Goal: Information Seeking & Learning: Learn about a topic

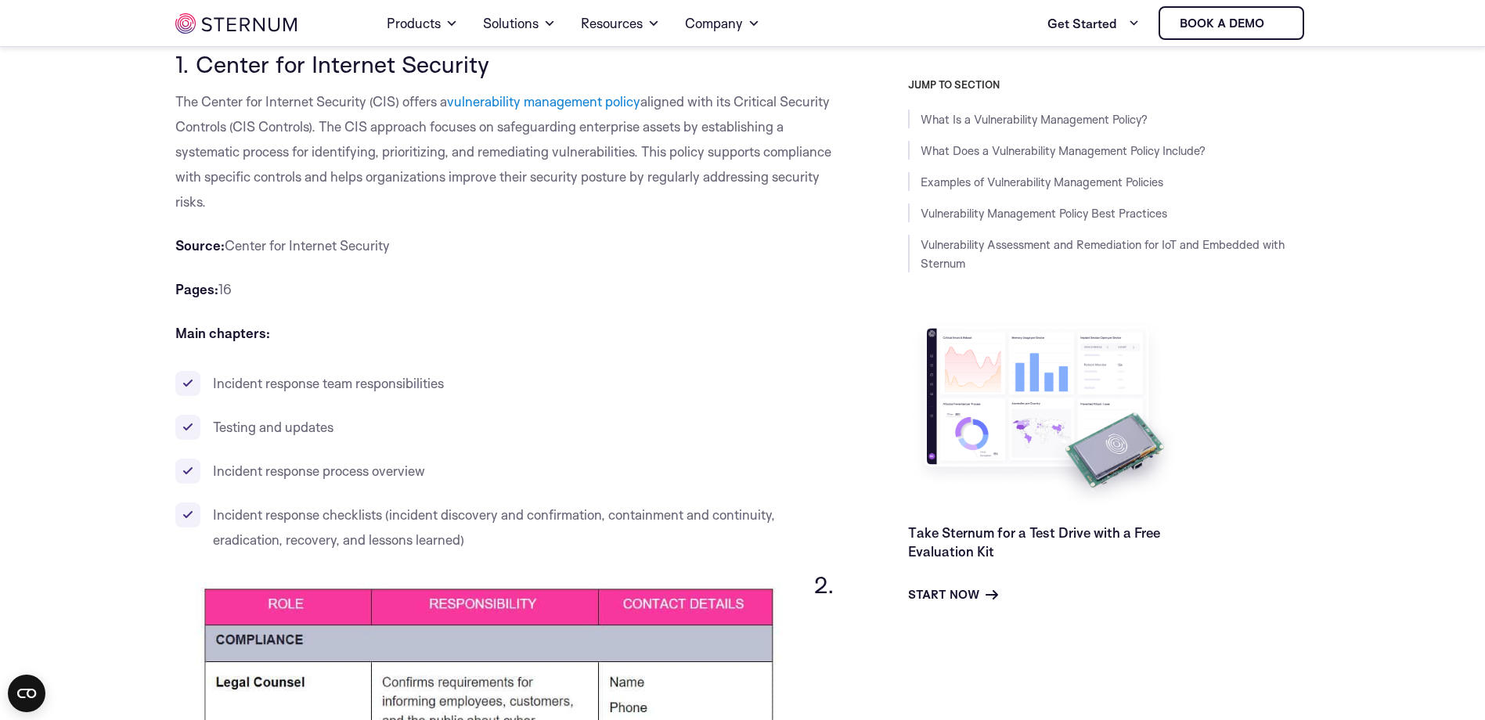
scroll to position [3407, 0]
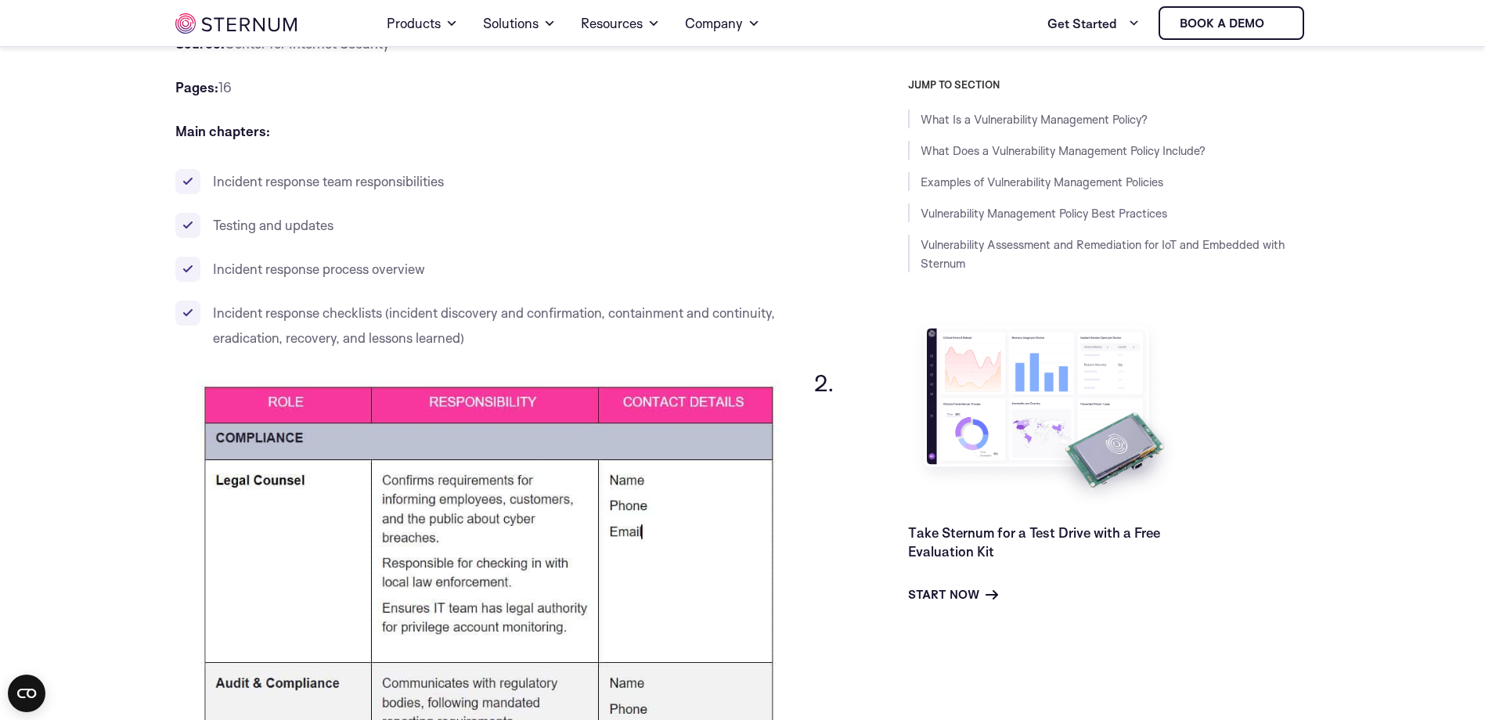
click at [363, 189] on span "Incident response team responsibilities" at bounding box center [328, 181] width 231 height 16
drag, startPoint x: 363, startPoint y: 238, endPoint x: 311, endPoint y: 277, distance: 65.5
click at [311, 233] on span "Testing and updates" at bounding box center [273, 225] width 121 height 16
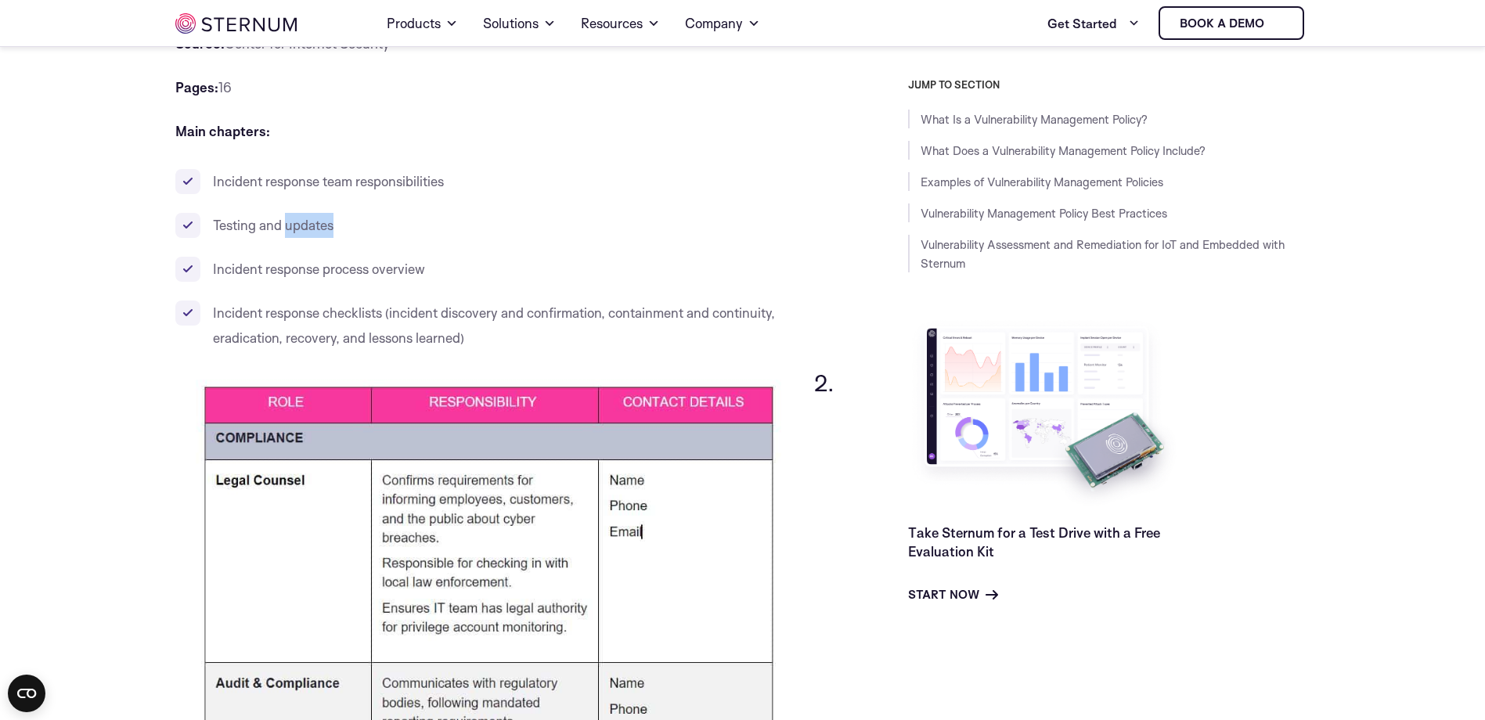
click at [311, 233] on span "Testing and updates" at bounding box center [273, 225] width 121 height 16
drag, startPoint x: 311, startPoint y: 277, endPoint x: 319, endPoint y: 286, distance: 12.2
click at [319, 233] on span "Testing and updates" at bounding box center [273, 225] width 121 height 16
drag, startPoint x: 319, startPoint y: 286, endPoint x: 334, endPoint y: 334, distance: 50.0
click at [334, 282] on li "Incident response process overview" at bounding box center [506, 269] width 662 height 25
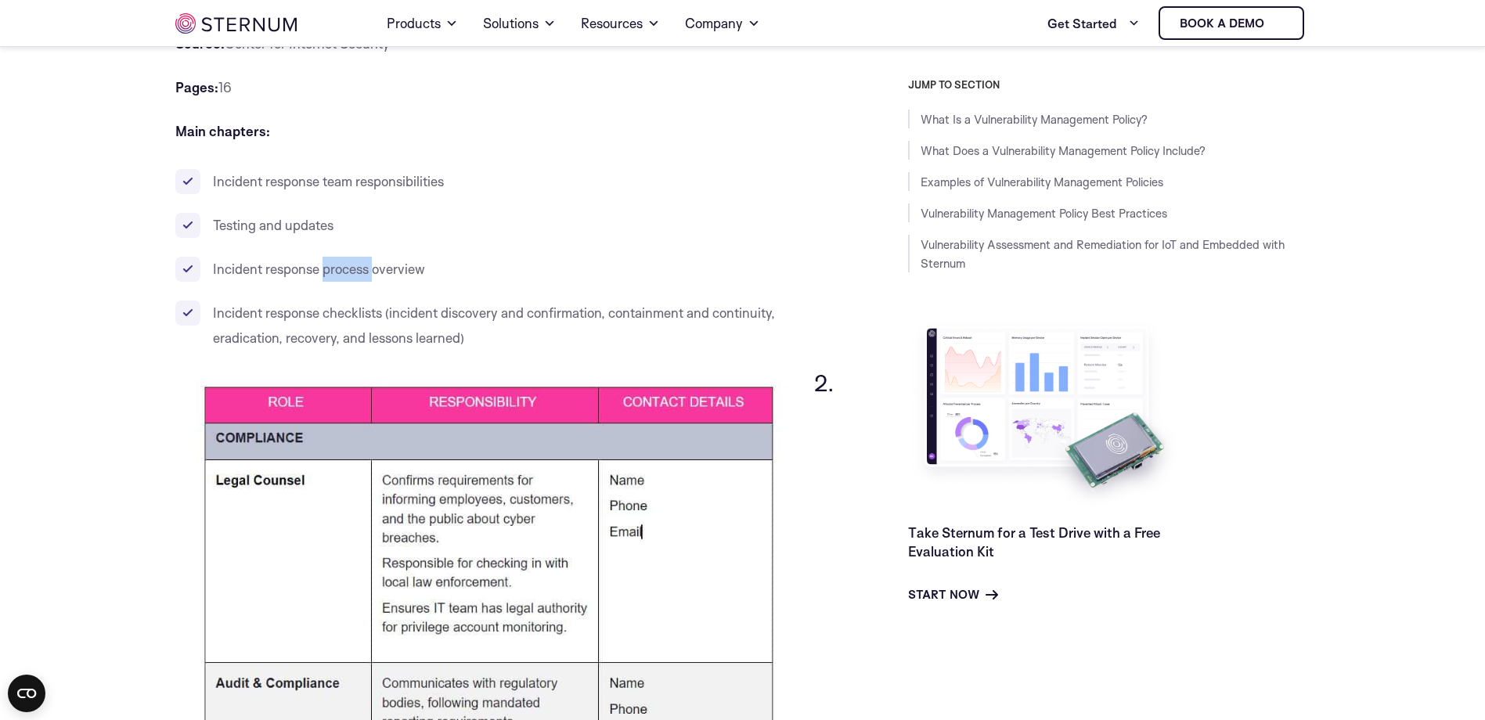
click at [334, 282] on li "Incident response process overview" at bounding box center [506, 269] width 662 height 25
drag, startPoint x: 334, startPoint y: 334, endPoint x: 383, endPoint y: 370, distance: 60.9
click at [383, 346] on span "Incident response checklists (incident discovery and confirmation, containment …" at bounding box center [494, 325] width 562 height 41
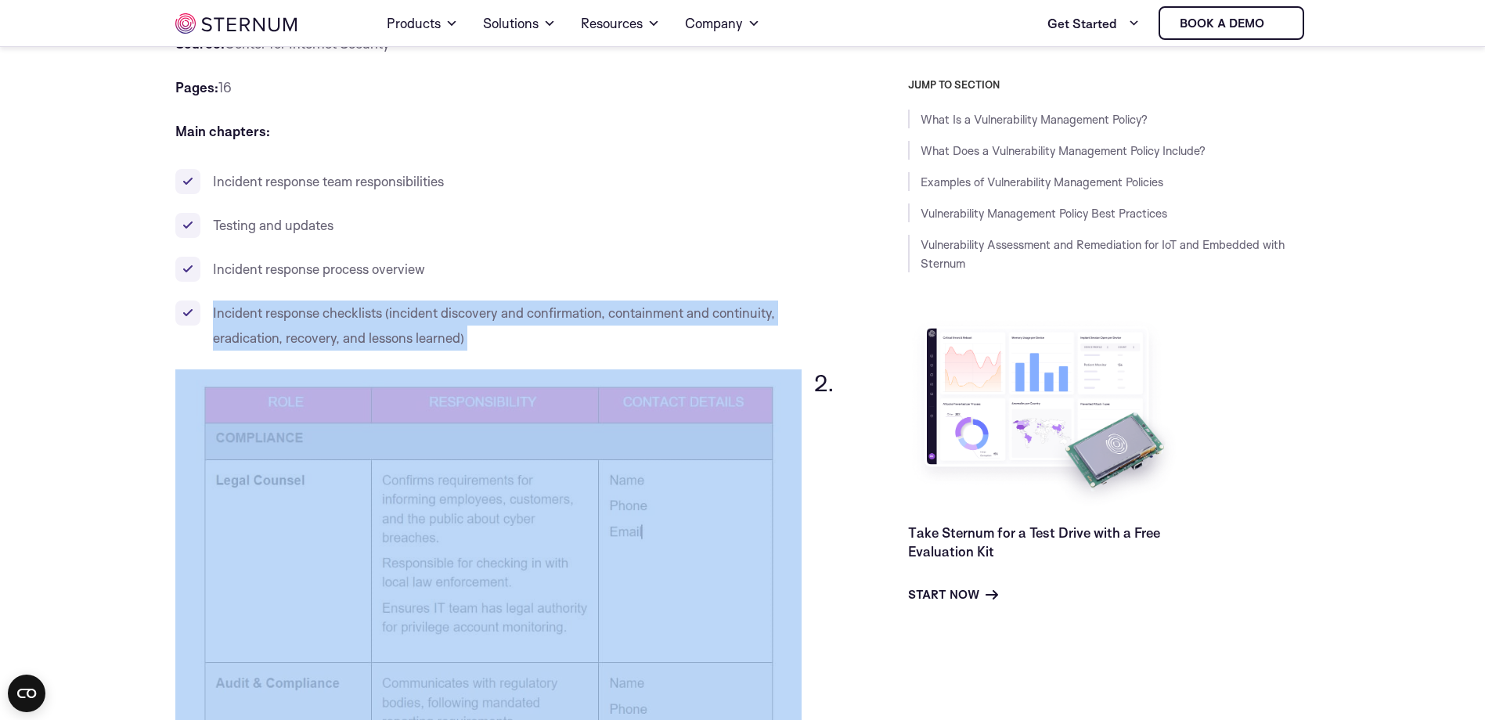
click at [383, 346] on span "Incident response checklists (incident discovery and confirmation, containment …" at bounding box center [494, 325] width 562 height 41
drag, startPoint x: 383, startPoint y: 370, endPoint x: 381, endPoint y: 399, distance: 28.3
click at [381, 346] on span "Incident response checklists (incident discovery and confirmation, containment …" at bounding box center [494, 325] width 562 height 41
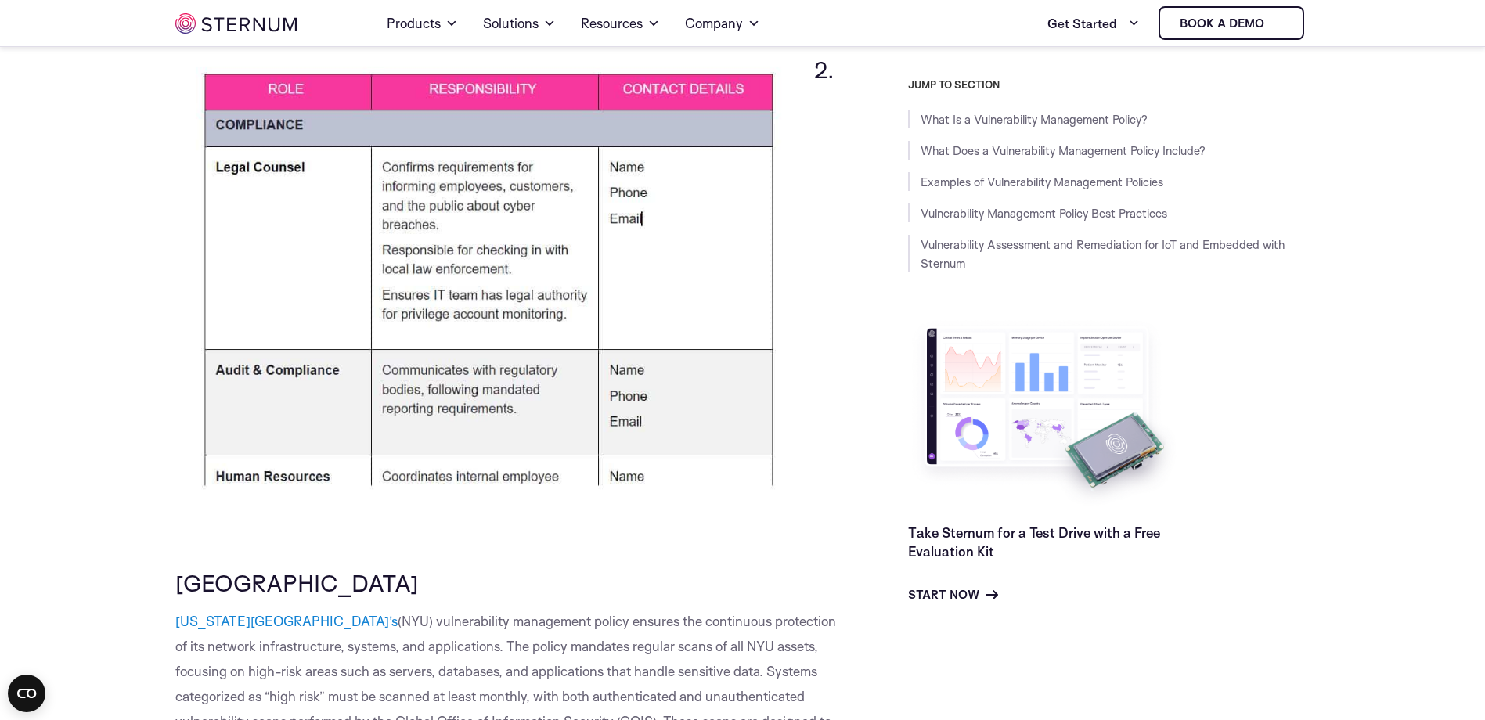
scroll to position [3877, 0]
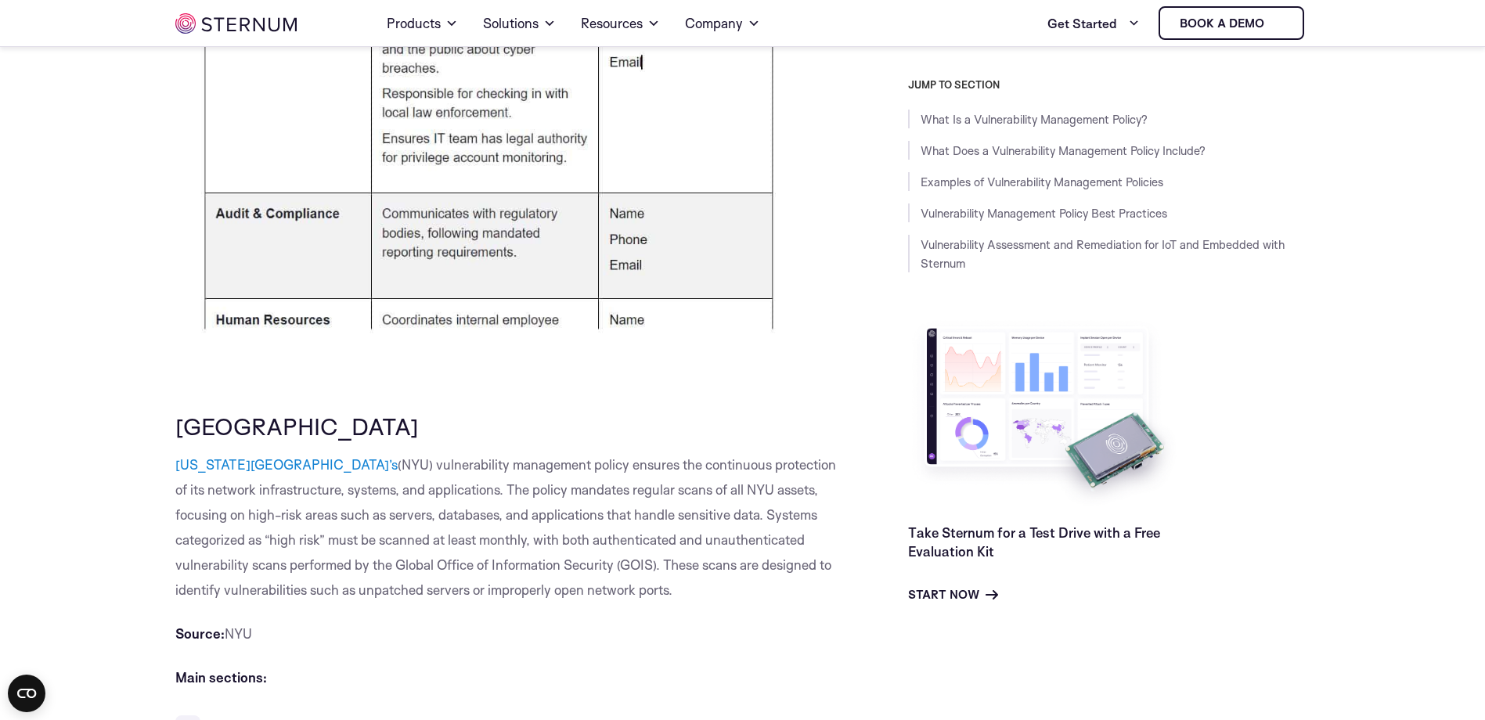
click at [562, 521] on span "(NYU) vulnerability management policy ensures the continuous protection of its …" at bounding box center [505, 527] width 661 height 142
drag, startPoint x: 562, startPoint y: 521, endPoint x: 760, endPoint y: 518, distance: 197.3
click at [760, 518] on span "(NYU) vulnerability management policy ensures the continuous protection of its …" at bounding box center [505, 527] width 661 height 142
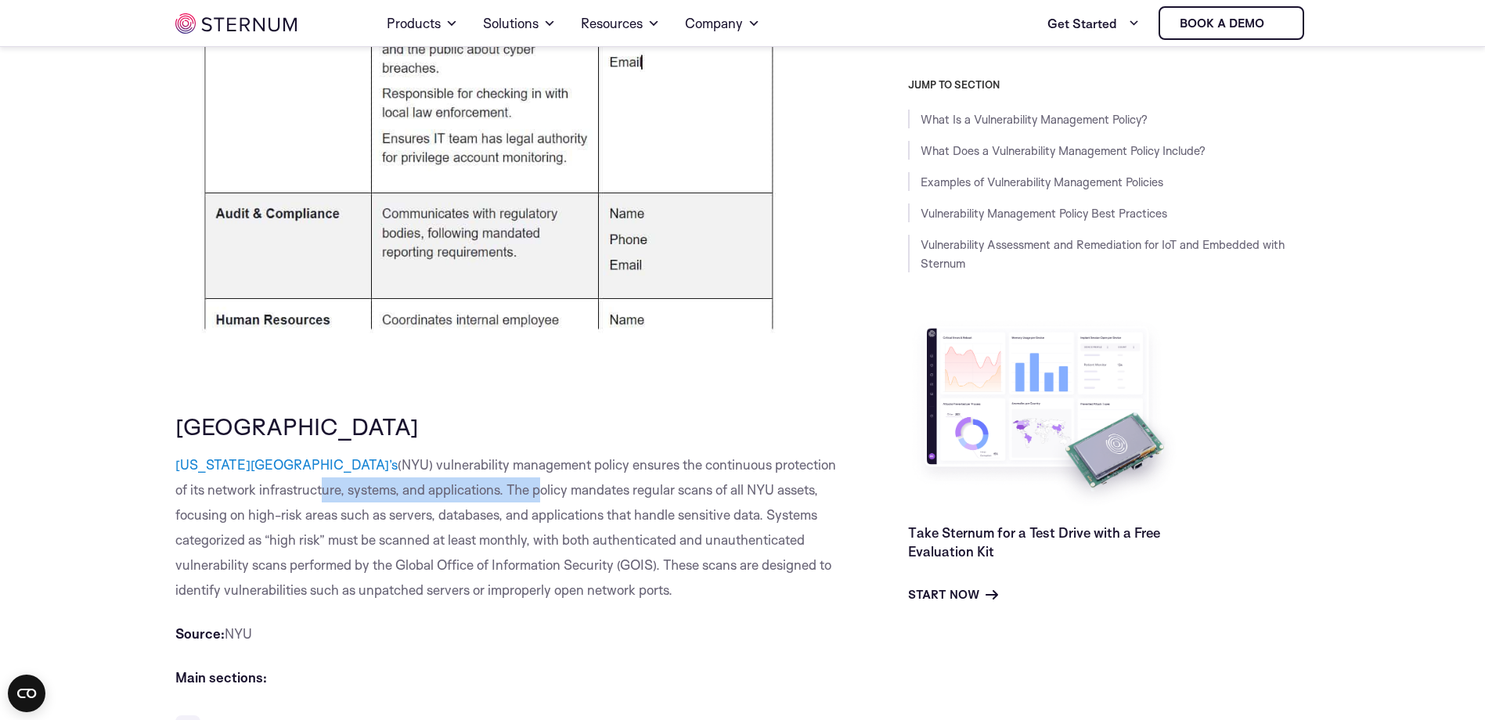
drag, startPoint x: 287, startPoint y: 540, endPoint x: 453, endPoint y: 543, distance: 166.0
click at [453, 543] on span "(NYU) vulnerability management policy ensures the continuous protection of its …" at bounding box center [505, 527] width 661 height 142
drag, startPoint x: 453, startPoint y: 543, endPoint x: 631, endPoint y: 555, distance: 178.9
click at [631, 555] on p "[US_STATE][GEOGRAPHIC_DATA]’s ([GEOGRAPHIC_DATA]) vulnerability management poli…" at bounding box center [506, 528] width 662 height 150
drag, startPoint x: 554, startPoint y: 547, endPoint x: 691, endPoint y: 552, distance: 137.1
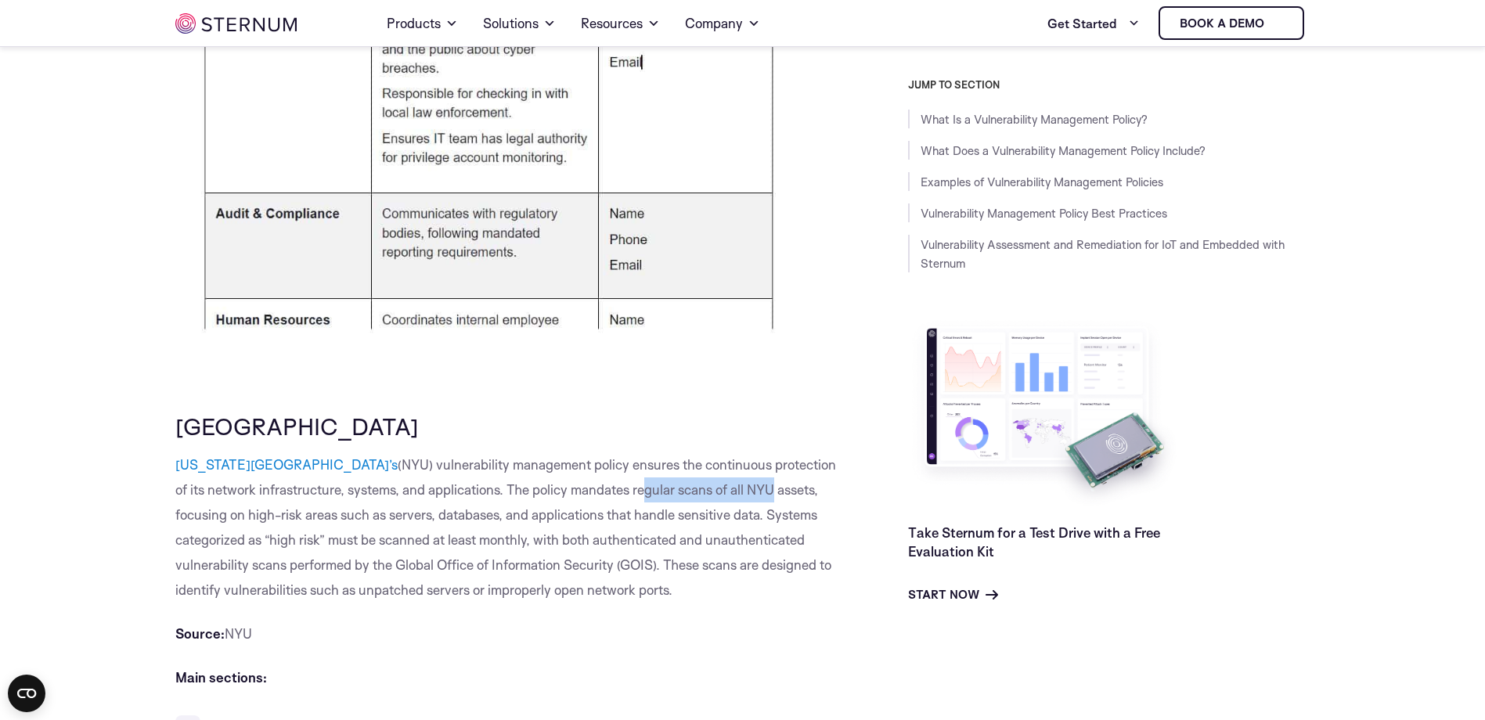
click at [691, 552] on span "(NYU) vulnerability management policy ensures the continuous protection of its …" at bounding box center [505, 527] width 661 height 142
drag, startPoint x: 691, startPoint y: 552, endPoint x: 774, endPoint y: 553, distance: 82.2
click at [774, 553] on span "(NYU) vulnerability management policy ensures the continuous protection of its …" at bounding box center [505, 527] width 661 height 142
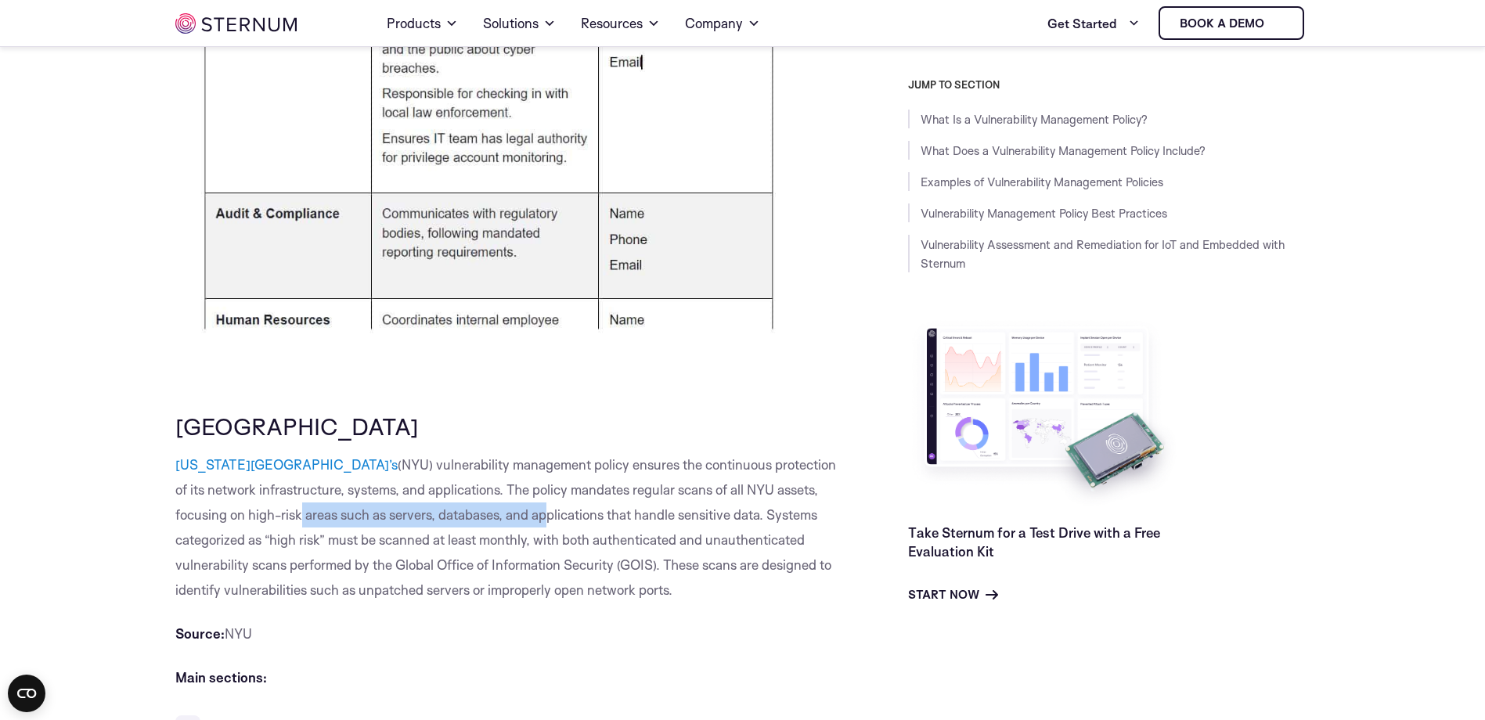
drag, startPoint x: 223, startPoint y: 572, endPoint x: 467, endPoint y: 570, distance: 243.5
click at [467, 570] on span "(NYU) vulnerability management policy ensures the continuous protection of its …" at bounding box center [505, 527] width 661 height 142
drag, startPoint x: 467, startPoint y: 570, endPoint x: 506, endPoint y: 594, distance: 46.1
click at [506, 594] on span "(NYU) vulnerability management policy ensures the continuous protection of its …" at bounding box center [505, 527] width 661 height 142
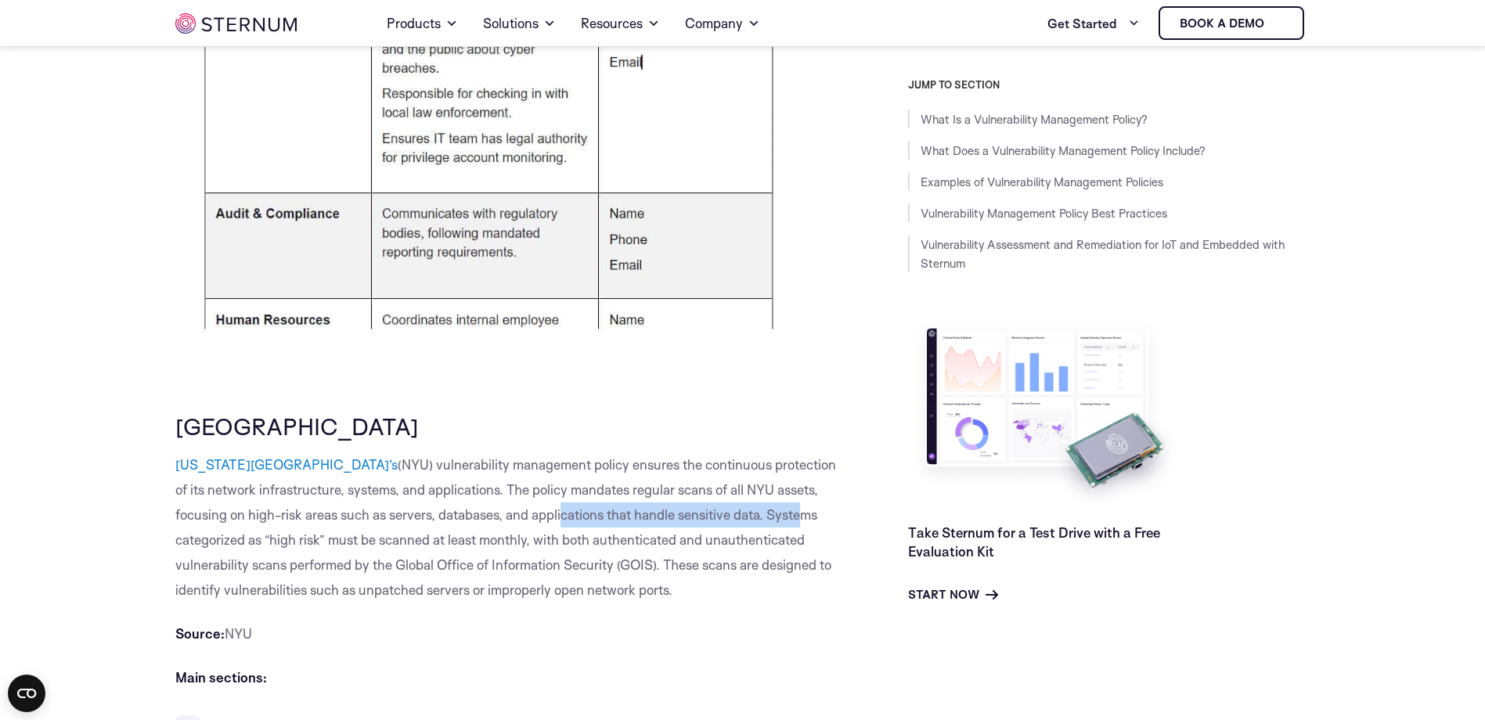
drag, startPoint x: 487, startPoint y: 565, endPoint x: 725, endPoint y: 565, distance: 238.0
click at [725, 565] on span "(NYU) vulnerability management policy ensures the continuous protection of its …" at bounding box center [505, 527] width 661 height 142
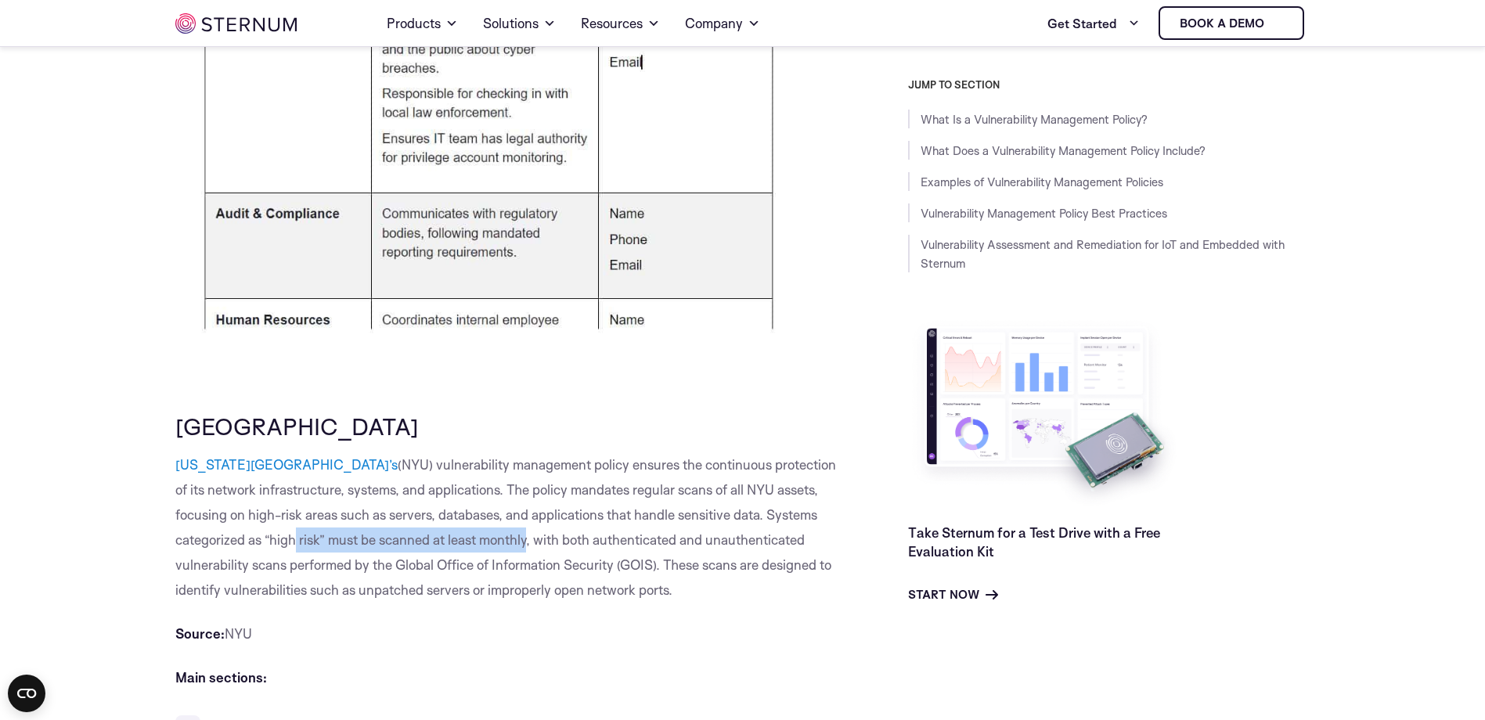
drag, startPoint x: 213, startPoint y: 598, endPoint x: 454, endPoint y: 602, distance: 241.2
click at [454, 598] on span "(NYU) vulnerability management policy ensures the continuous protection of its …" at bounding box center [505, 527] width 661 height 142
drag, startPoint x: 454, startPoint y: 602, endPoint x: 485, endPoint y: 602, distance: 30.5
click at [485, 598] on span "(NYU) vulnerability management policy ensures the continuous protection of its …" at bounding box center [505, 527] width 661 height 142
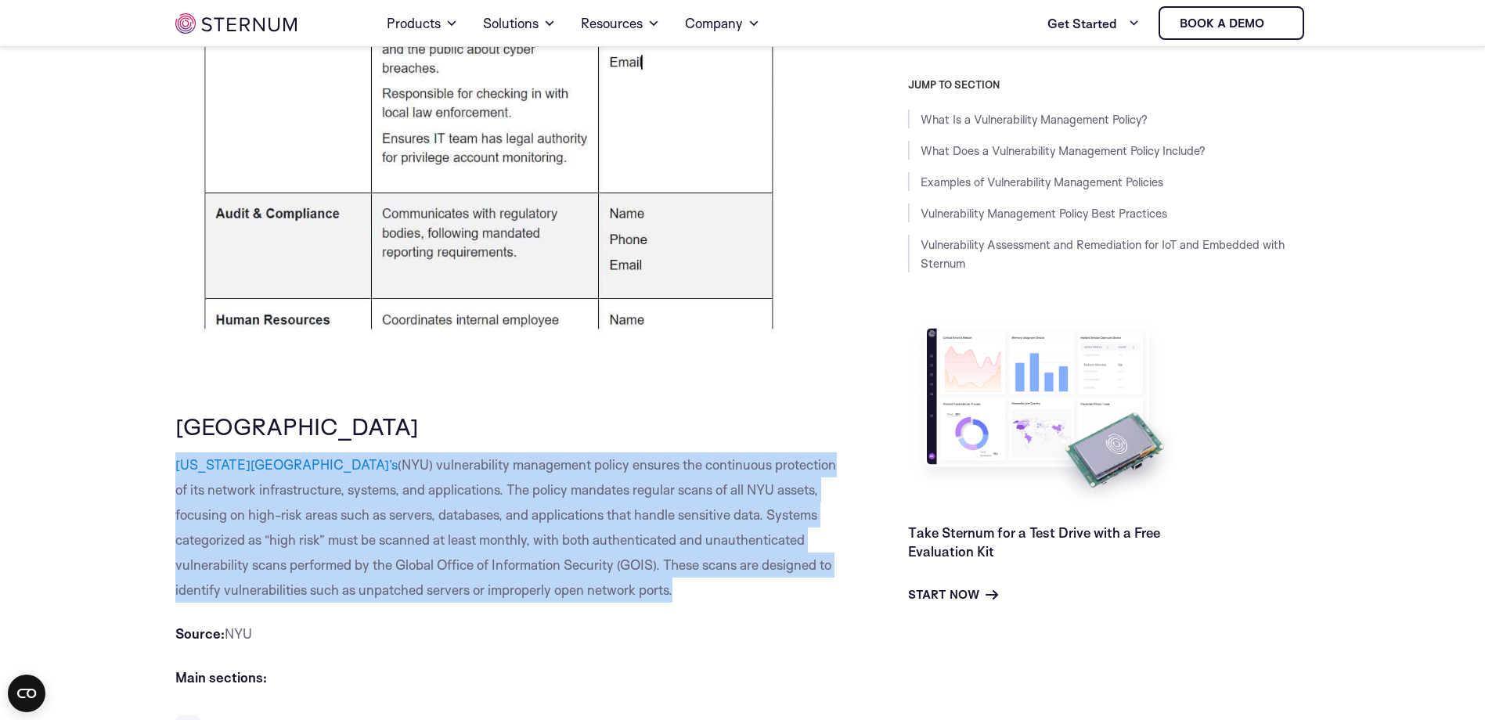
click at [485, 598] on span "(NYU) vulnerability management policy ensures the continuous protection of its …" at bounding box center [505, 527] width 661 height 142
drag, startPoint x: 485, startPoint y: 602, endPoint x: 544, endPoint y: 594, distance: 60.0
click at [547, 595] on span "(NYU) vulnerability management policy ensures the continuous protection of its …" at bounding box center [505, 527] width 661 height 142
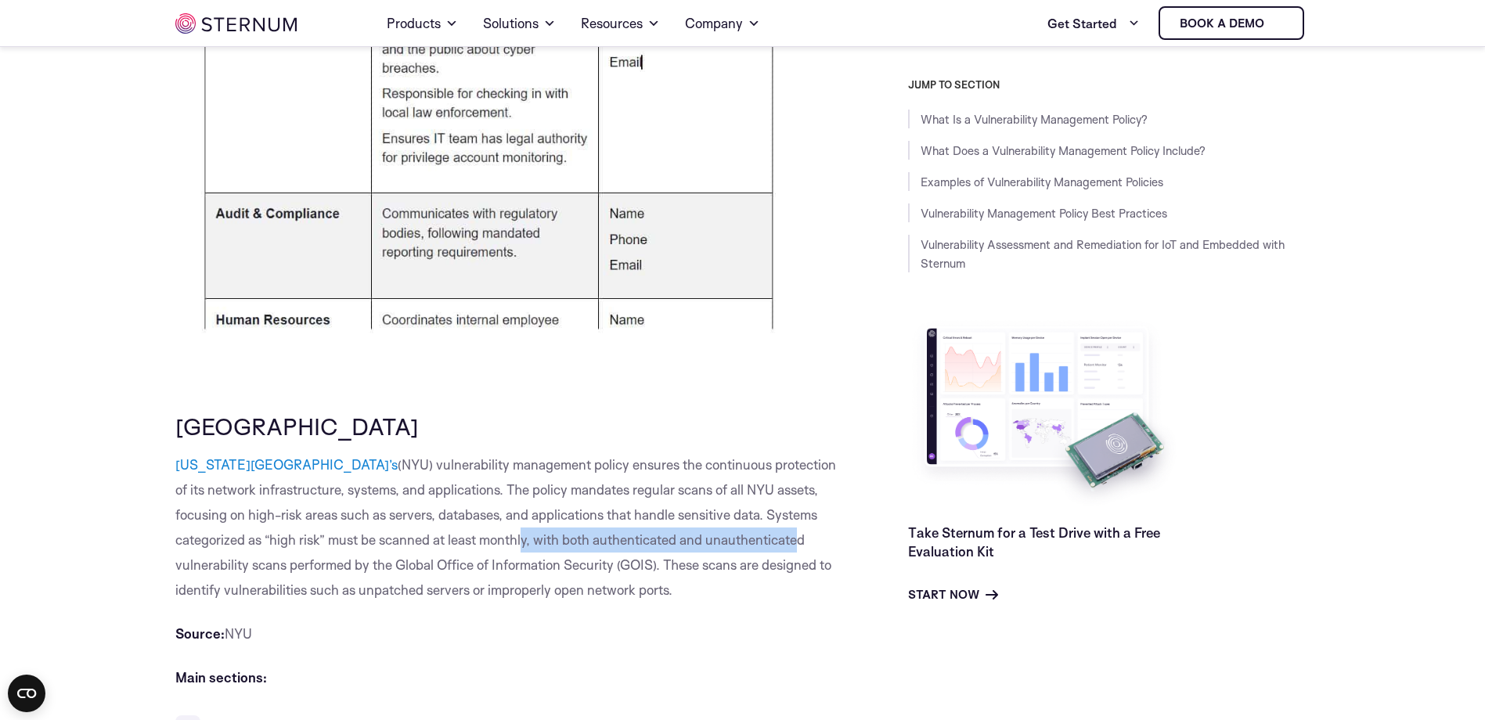
drag, startPoint x: 446, startPoint y: 595, endPoint x: 719, endPoint y: 595, distance: 272.5
click at [719, 595] on span "(NYU) vulnerability management policy ensures the continuous protection of its …" at bounding box center [505, 527] width 661 height 142
drag, startPoint x: 719, startPoint y: 595, endPoint x: 630, endPoint y: 595, distance: 88.5
click at [630, 595] on span "(NYU) vulnerability management policy ensures the continuous protection of its …" at bounding box center [505, 527] width 661 height 142
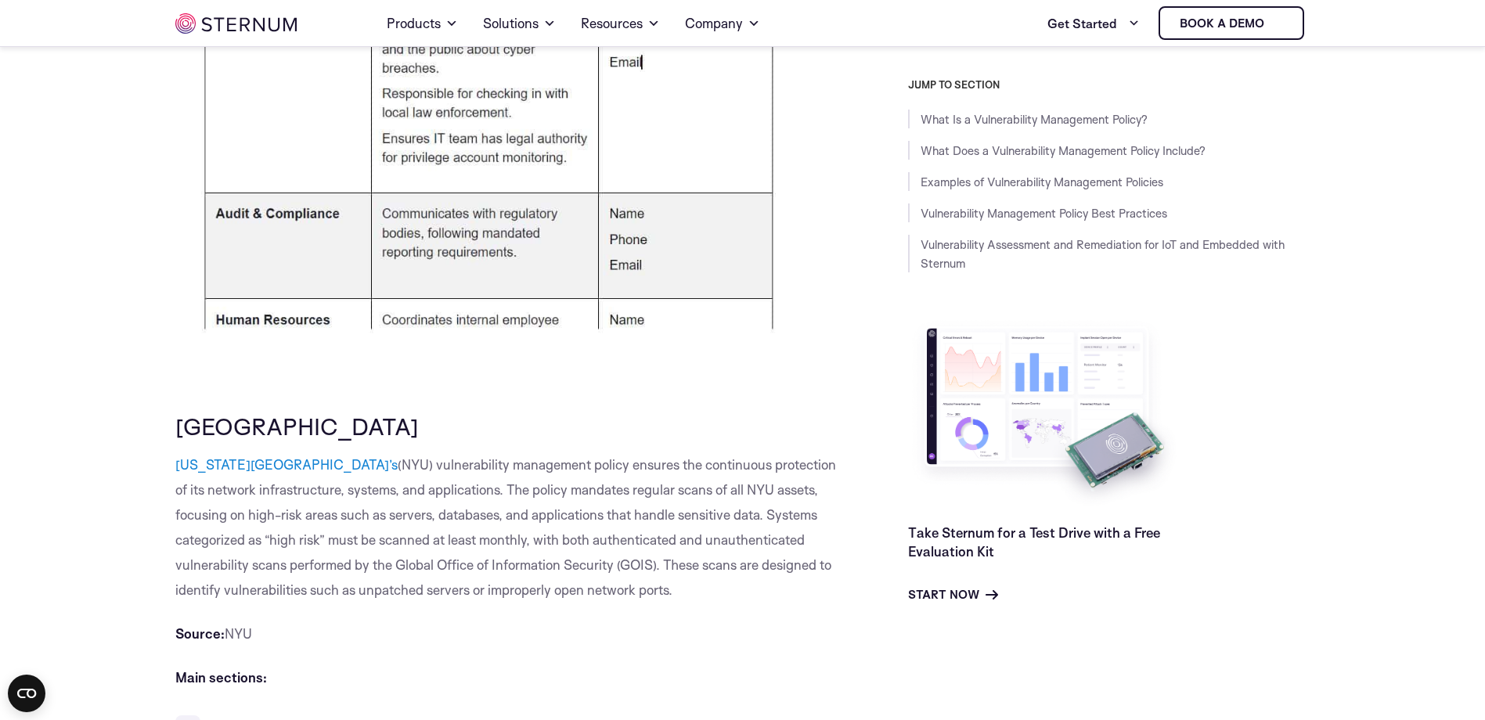
click at [280, 598] on span "(NYU) vulnerability management policy ensures the continuous protection of its …" at bounding box center [505, 527] width 661 height 142
drag, startPoint x: 280, startPoint y: 624, endPoint x: 407, endPoint y: 628, distance: 126.9
click at [407, 598] on span "(NYU) vulnerability management policy ensures the continuous protection of its …" at bounding box center [505, 527] width 661 height 142
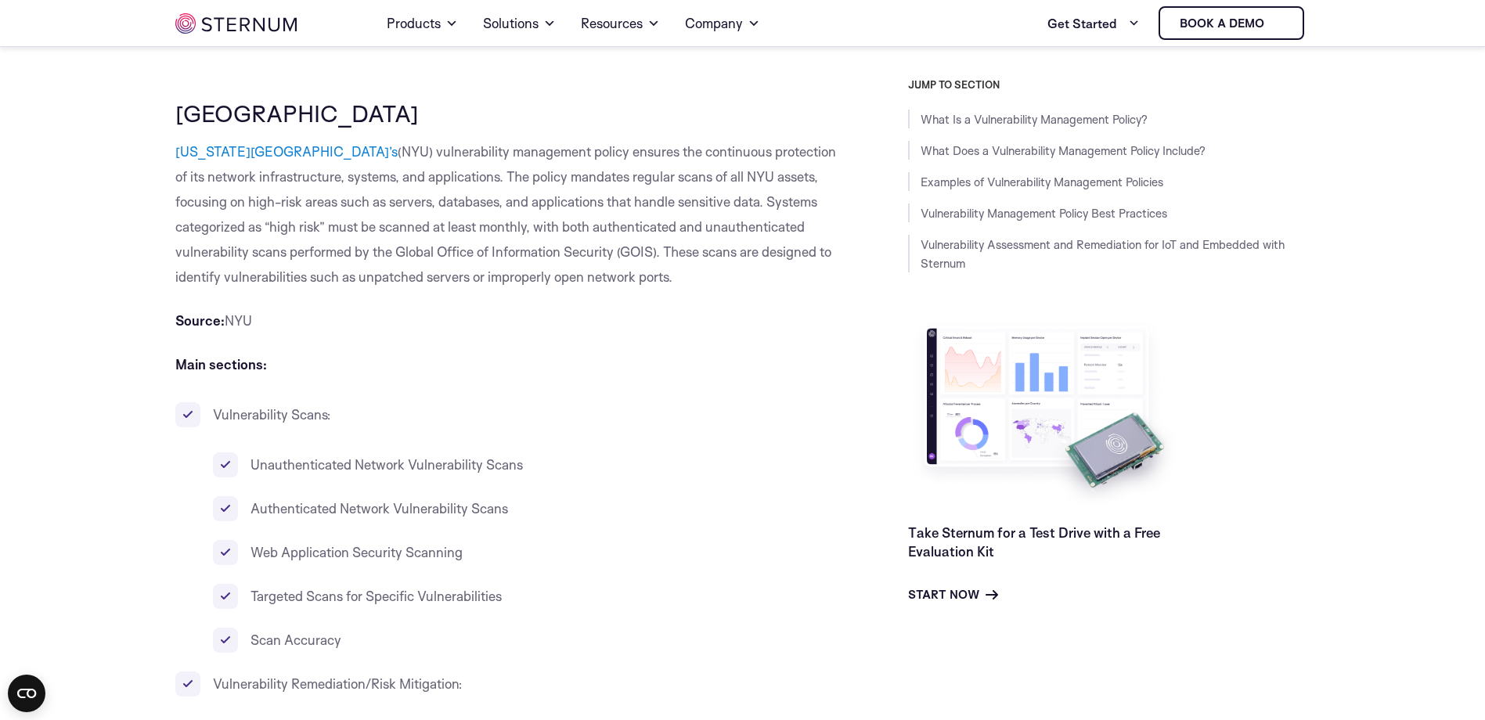
scroll to position [4346, 0]
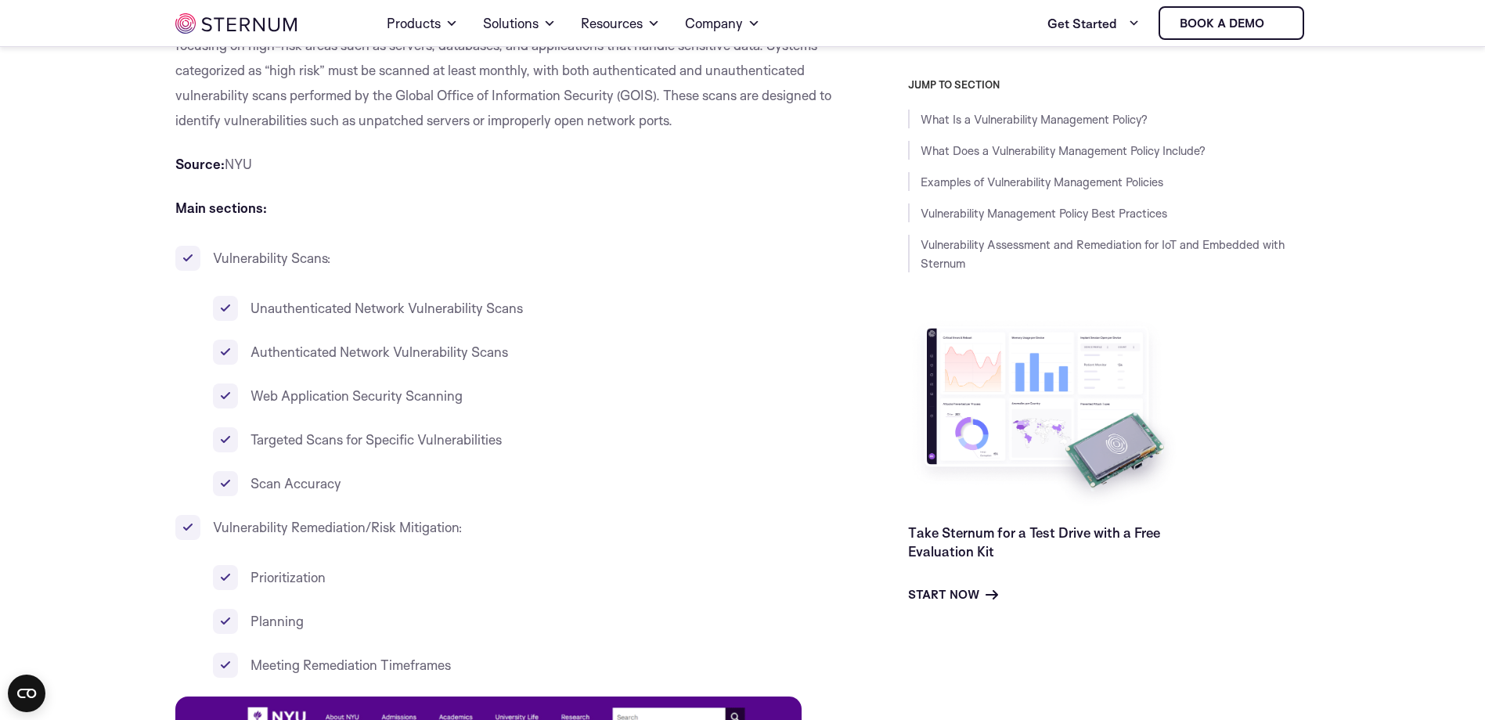
click at [325, 404] on span "Web Application Security Scanning" at bounding box center [357, 396] width 212 height 16
drag, startPoint x: 325, startPoint y: 449, endPoint x: 369, endPoint y: 494, distance: 62.6
click at [369, 448] on span "Targeted Scans for Specific Vulnerabilities" at bounding box center [376, 439] width 251 height 16
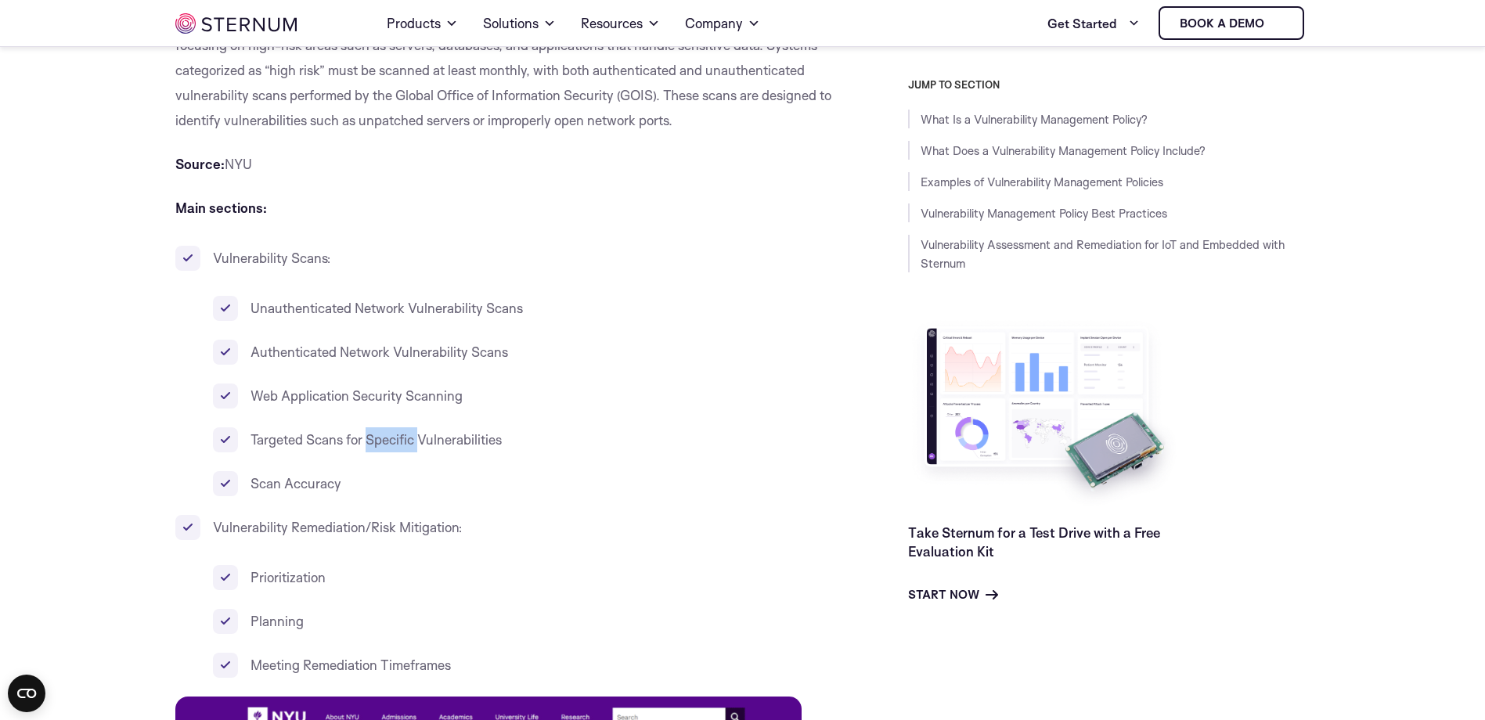
click at [369, 448] on span "Targeted Scans for Specific Vulnerabilities" at bounding box center [376, 439] width 251 height 16
drag, startPoint x: 369, startPoint y: 494, endPoint x: 543, endPoint y: 543, distance: 180.5
click at [543, 496] on li "Scan Accuracy" at bounding box center [525, 483] width 625 height 25
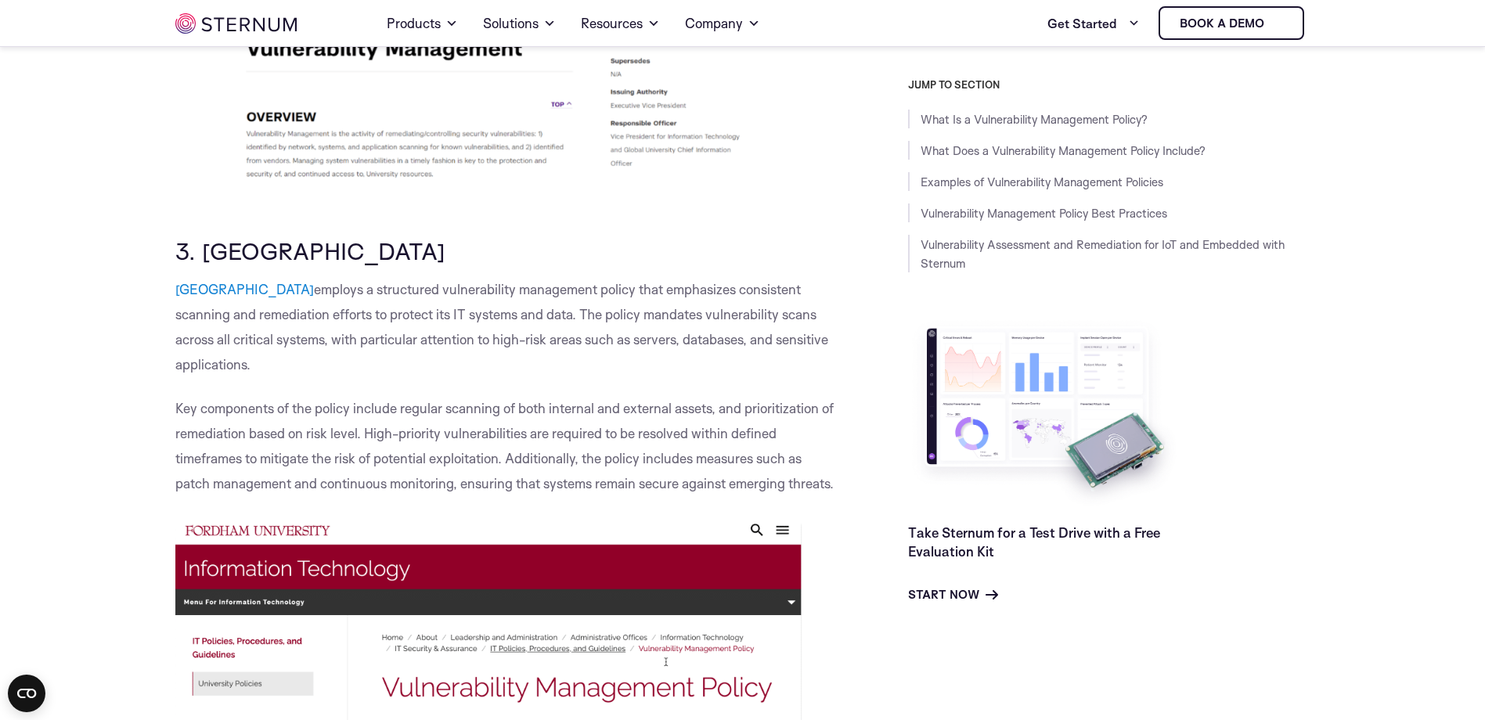
scroll to position [5286, 0]
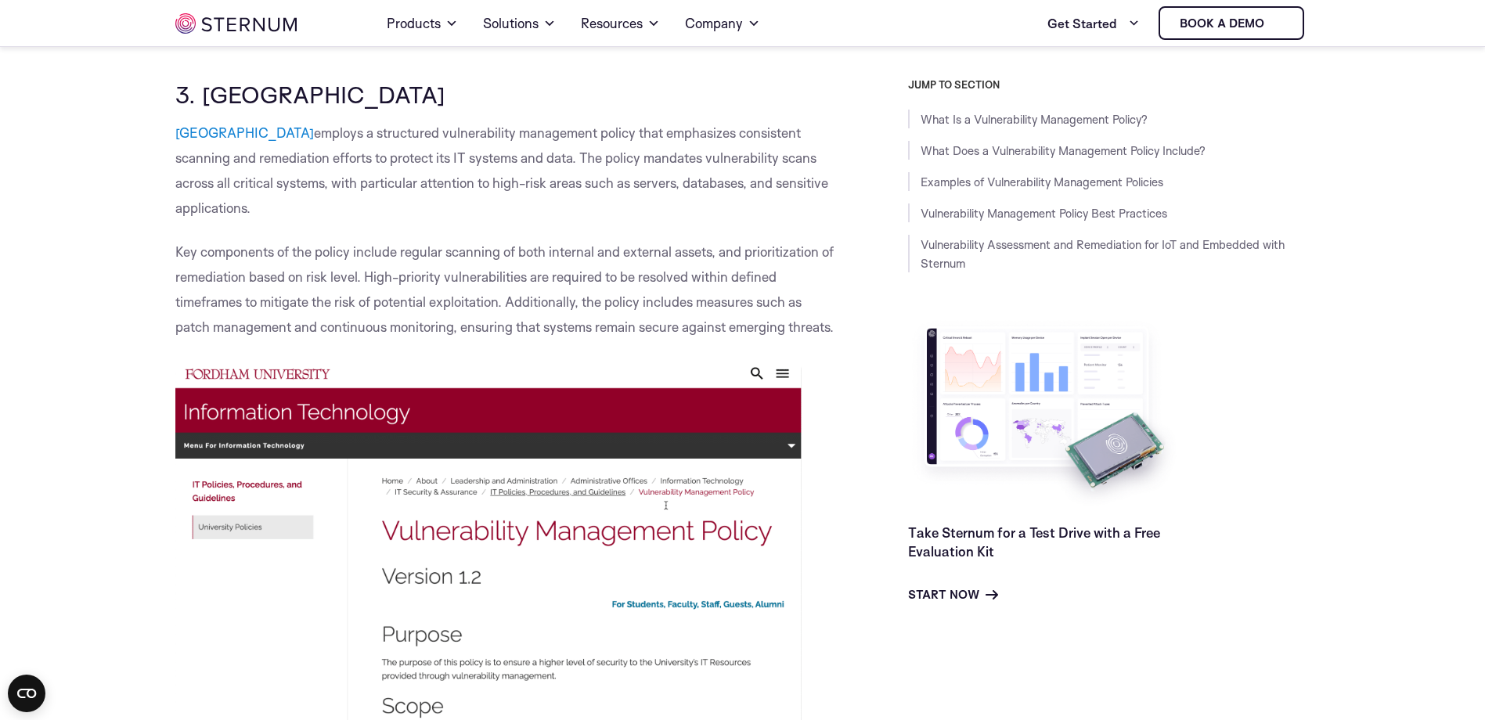
click at [433, 216] on span "employs a structured vulnerability management policy that emphasizes consistent…" at bounding box center [501, 170] width 653 height 92
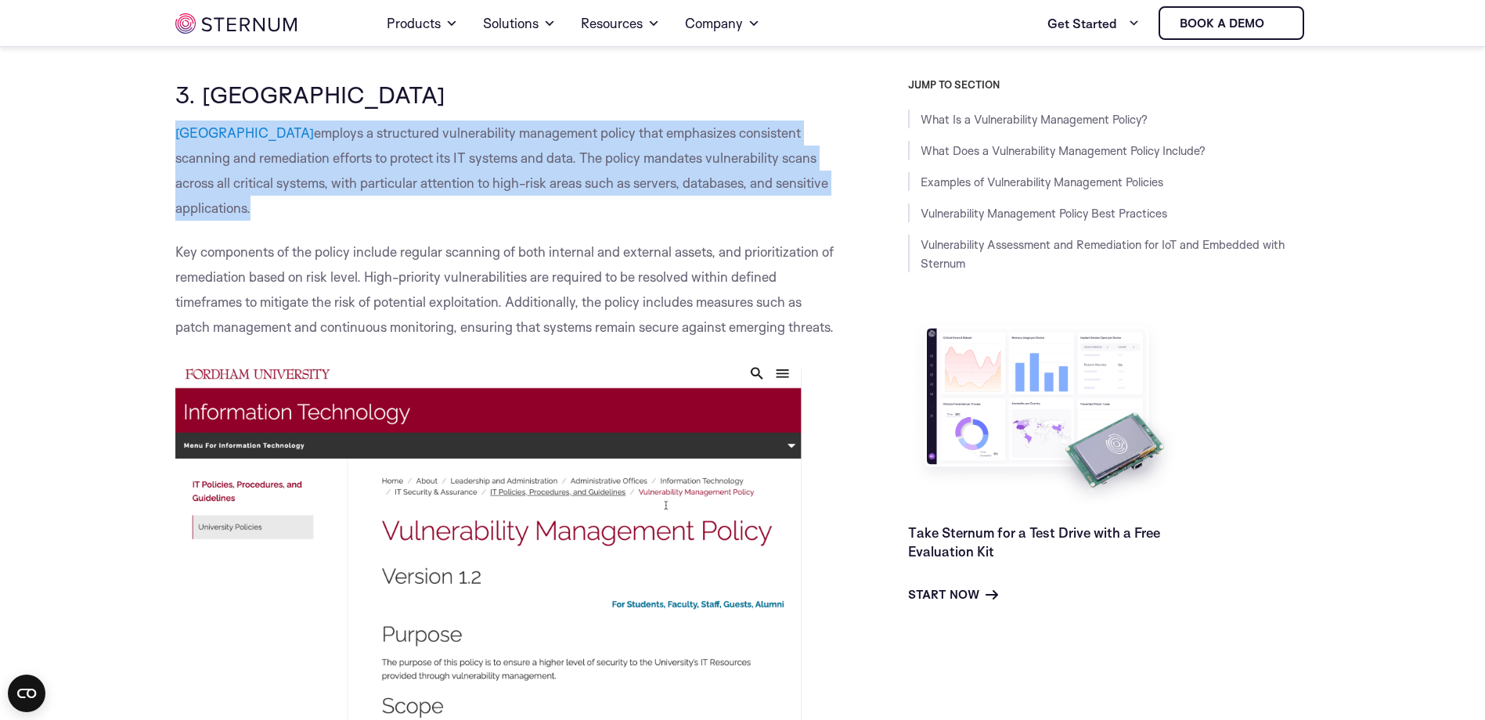
click at [433, 216] on span "employs a structured vulnerability management policy that emphasizes consistent…" at bounding box center [501, 170] width 653 height 92
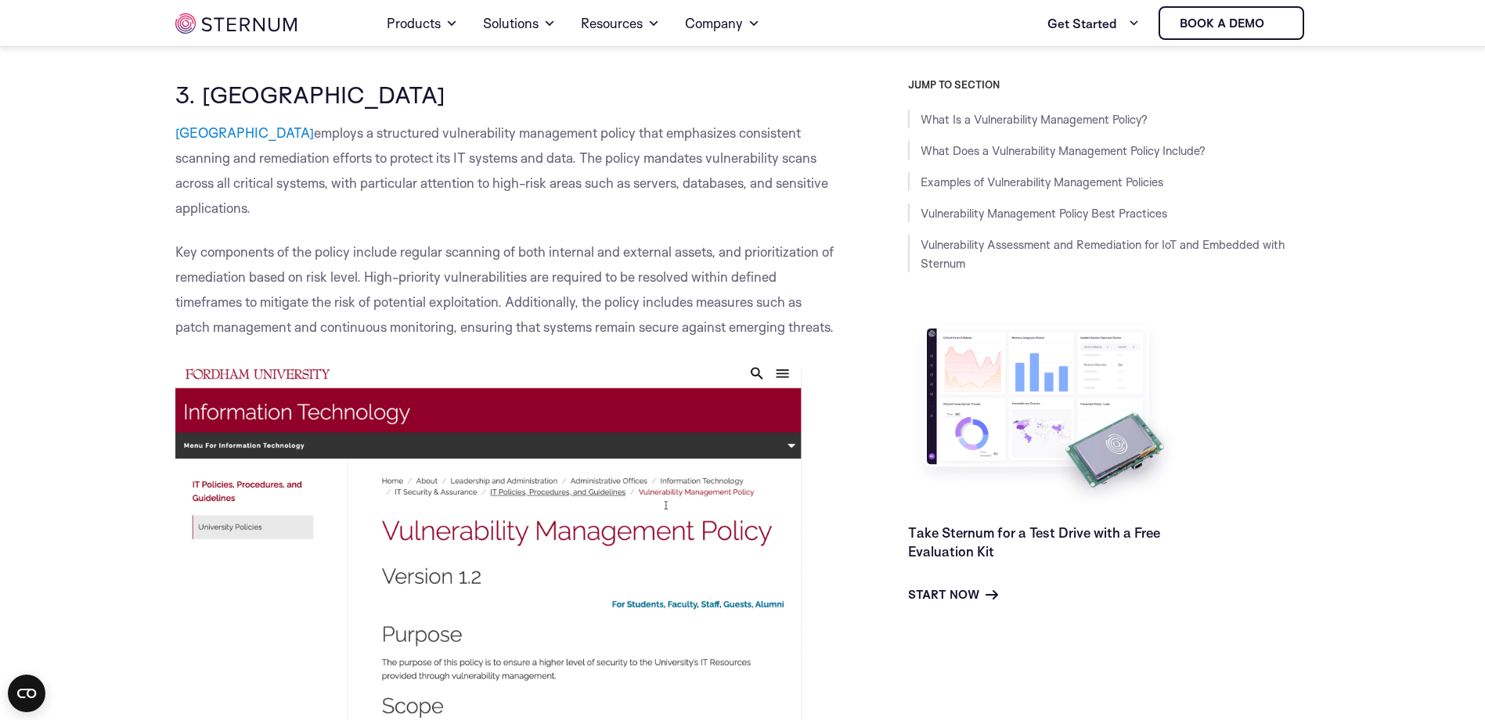
drag, startPoint x: 433, startPoint y: 217, endPoint x: 438, endPoint y: 296, distance: 79.2
click at [438, 296] on p "Key components of the policy include regular scanning of both internal and exte…" at bounding box center [506, 290] width 662 height 100
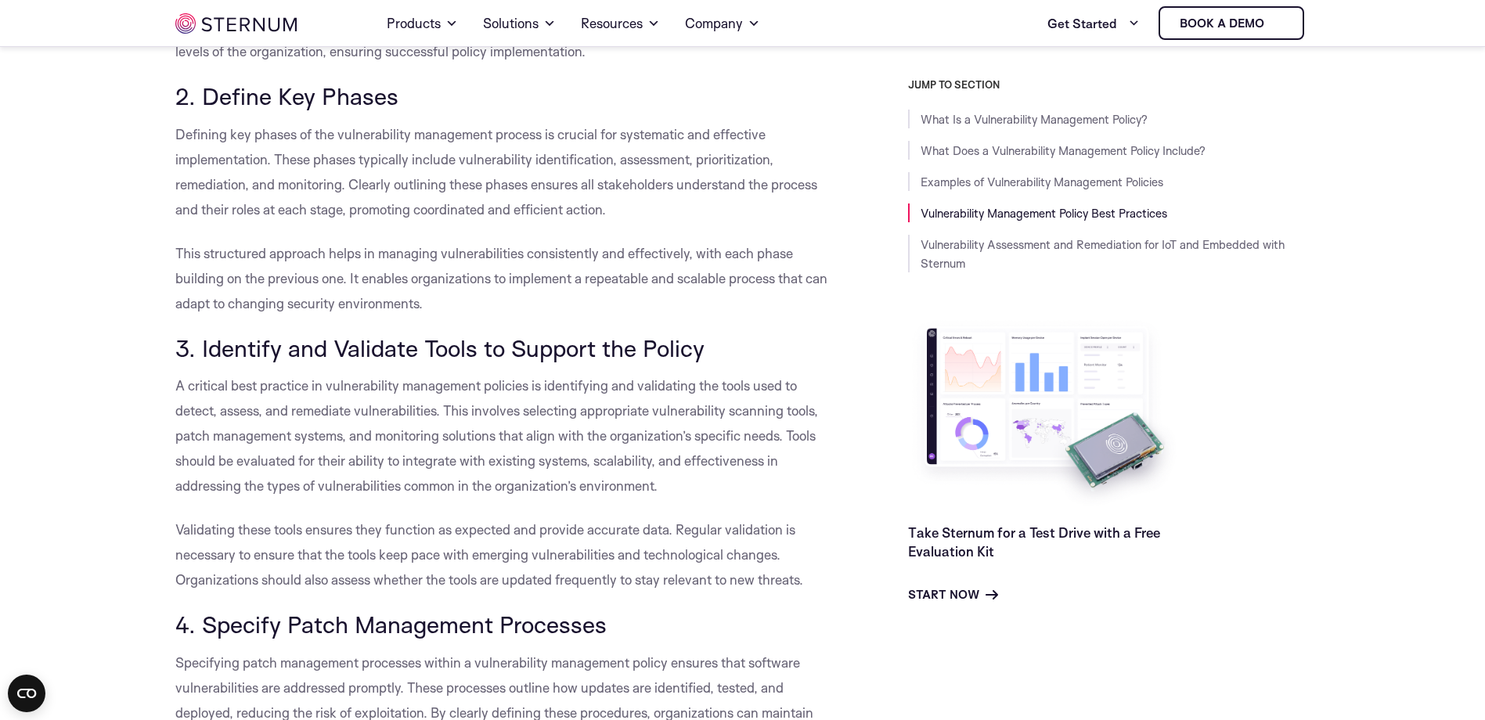
scroll to position [6539, 0]
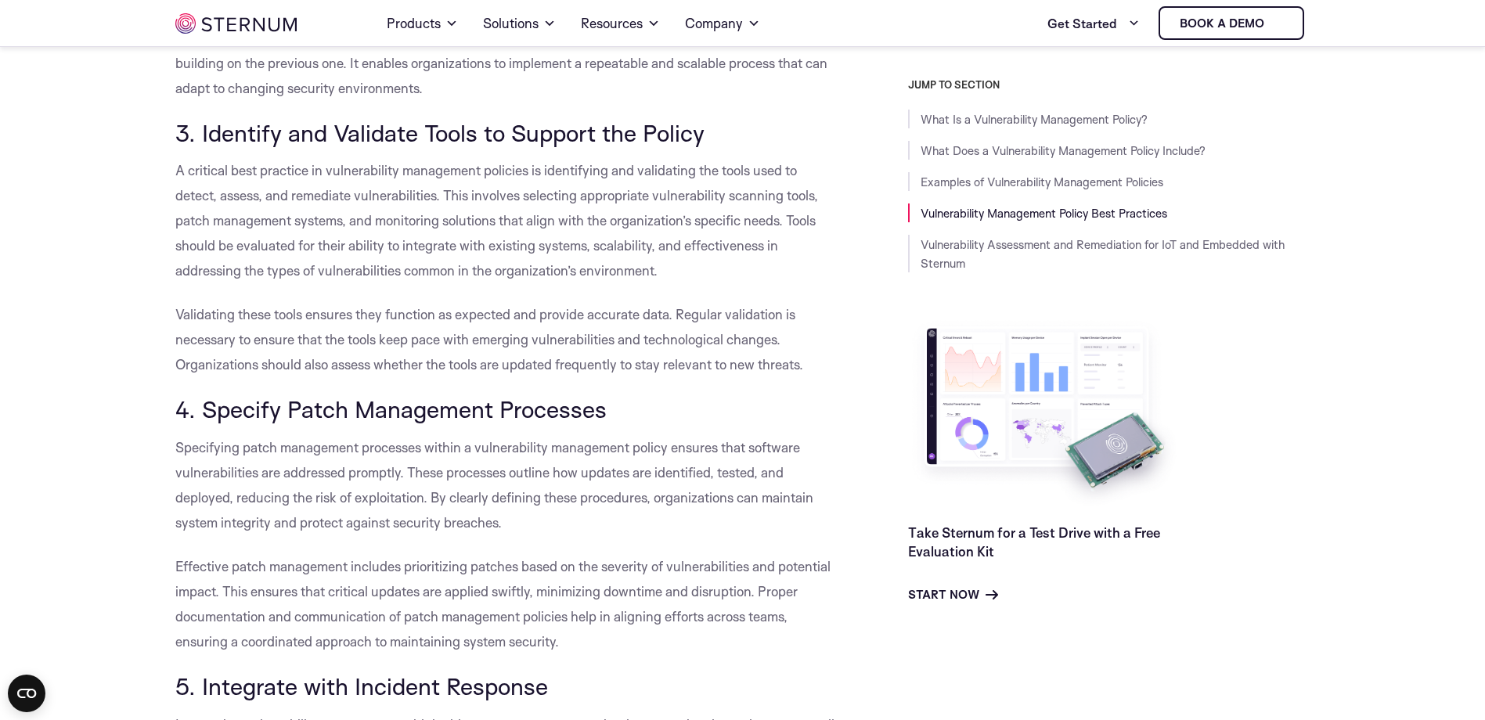
click at [559, 222] on span "A critical best practice in vulnerability management policies is identifying an…" at bounding box center [496, 220] width 643 height 117
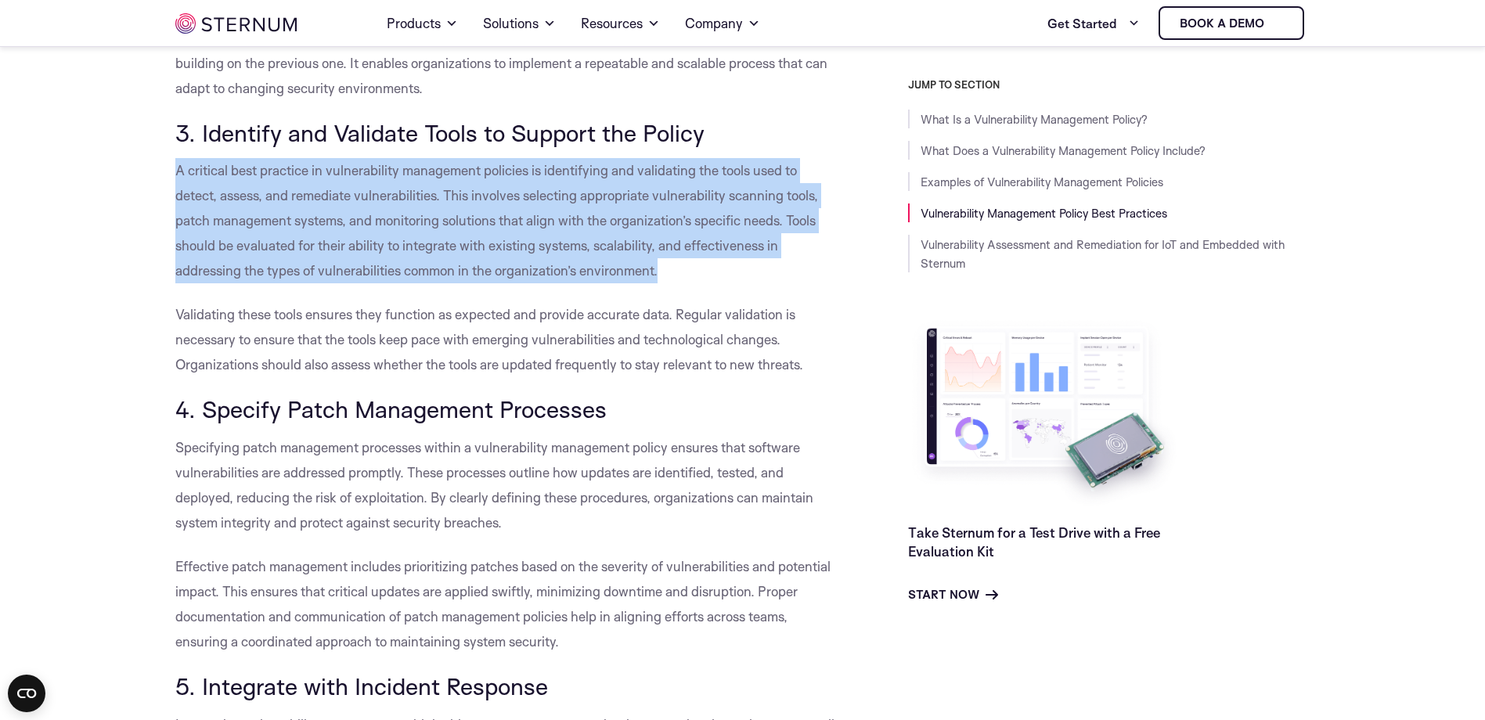
click at [559, 222] on span "A critical best practice in vulnerability management policies is identifying an…" at bounding box center [496, 220] width 643 height 117
drag, startPoint x: 559, startPoint y: 222, endPoint x: 534, endPoint y: 286, distance: 68.2
click at [535, 283] on p "A critical best practice in vulnerability management policies is identifying an…" at bounding box center [506, 220] width 662 height 125
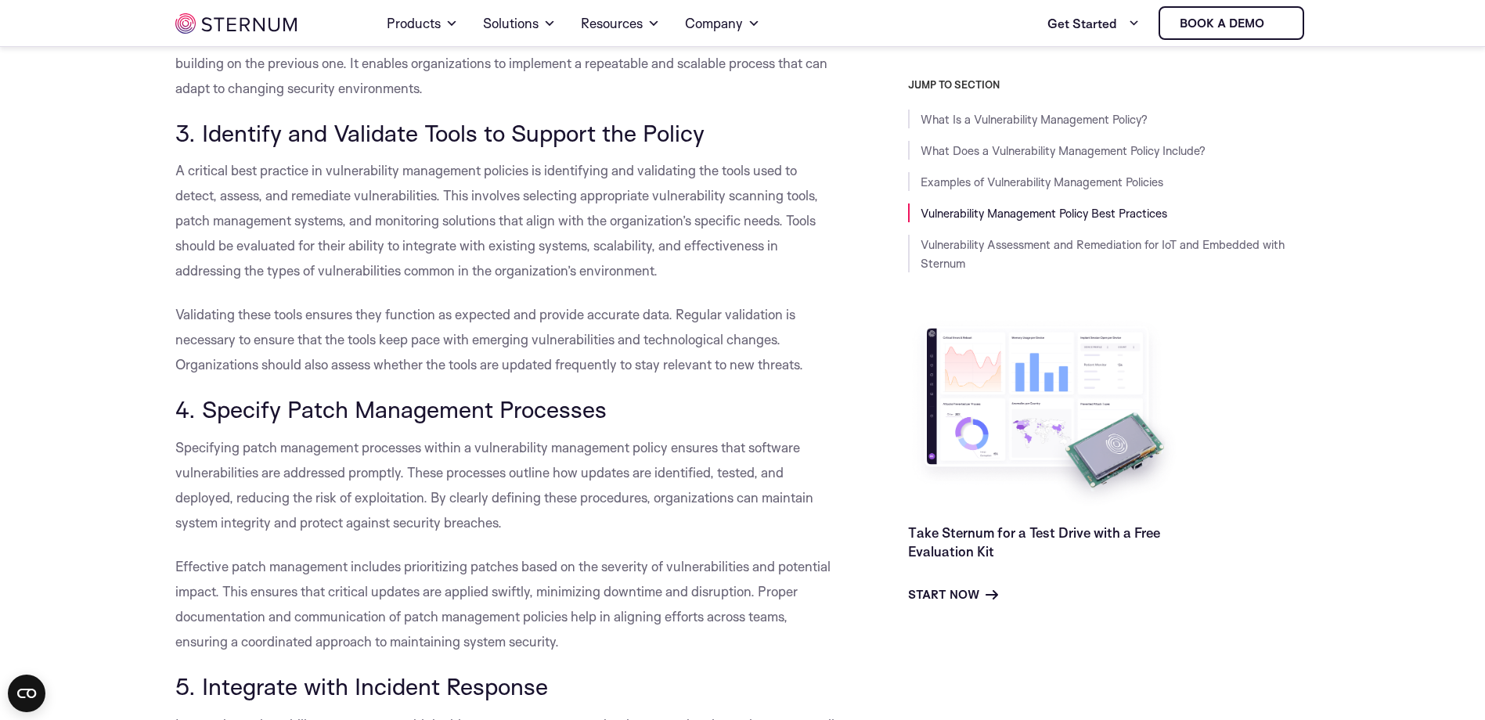
click at [293, 373] on span "Validating these tools ensures they function as expected and provide accurate d…" at bounding box center [489, 339] width 628 height 67
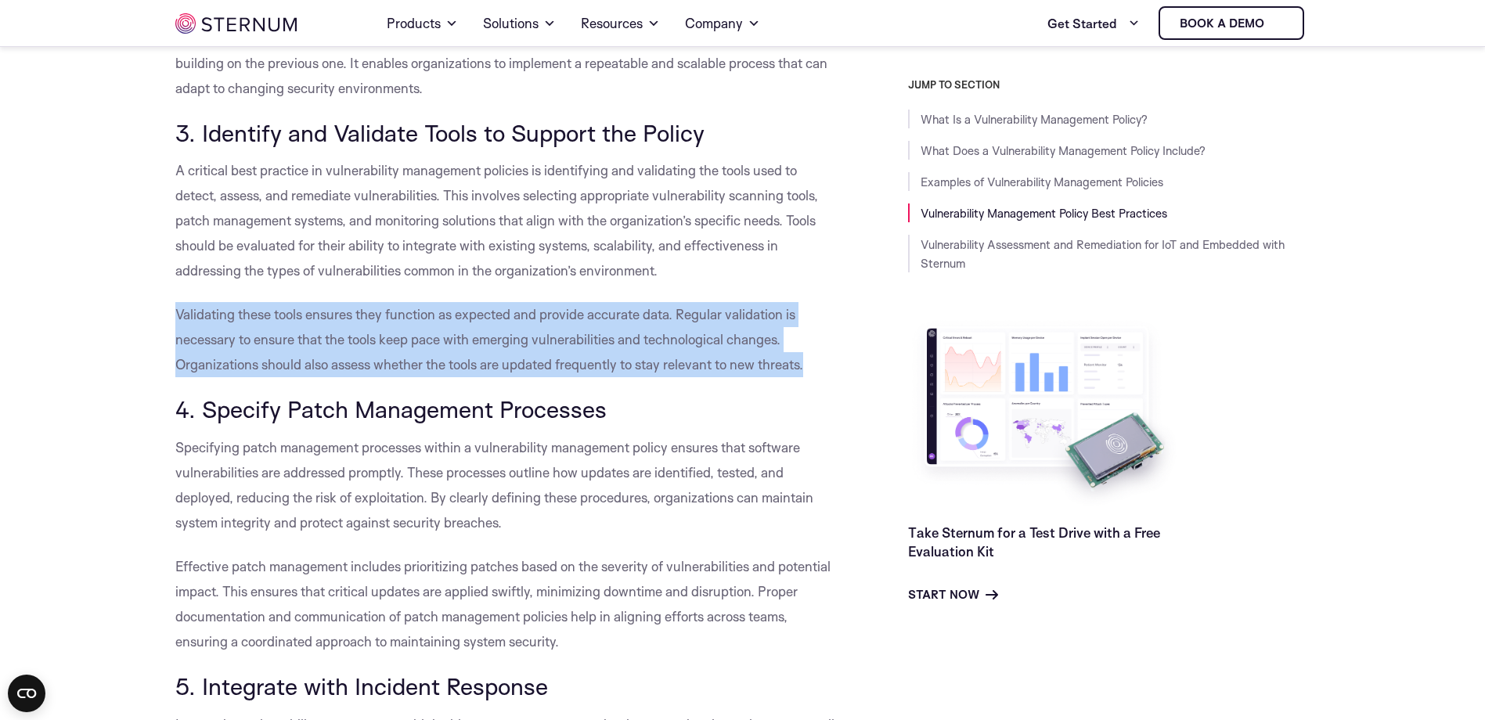
click at [293, 373] on span "Validating these tools ensures they function as expected and provide accurate d…" at bounding box center [489, 339] width 628 height 67
drag, startPoint x: 293, startPoint y: 377, endPoint x: 469, endPoint y: 405, distance: 178.3
click at [469, 377] on p "Validating these tools ensures they function as expected and provide accurate d…" at bounding box center [506, 339] width 662 height 75
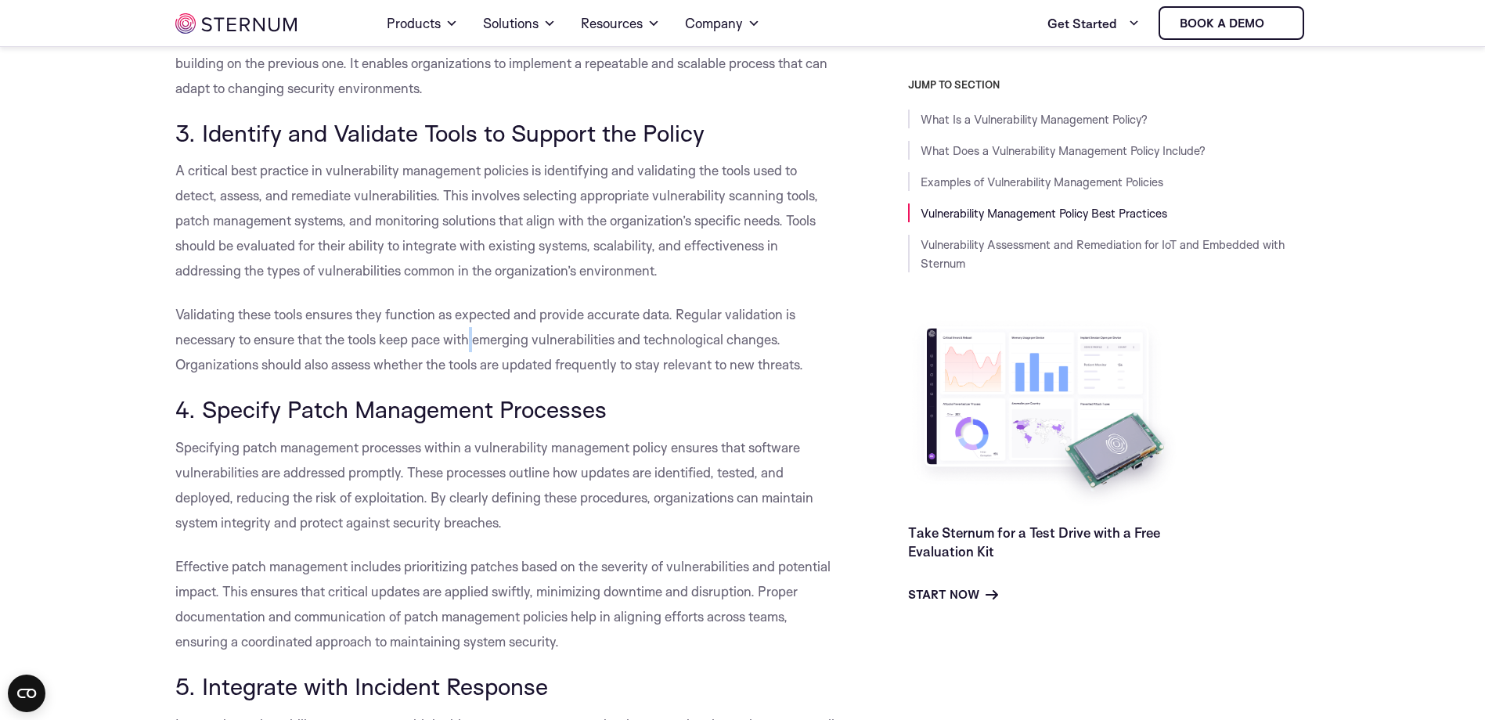
click at [469, 377] on p "Validating these tools ensures they function as expected and provide accurate d…" at bounding box center [506, 339] width 662 height 75
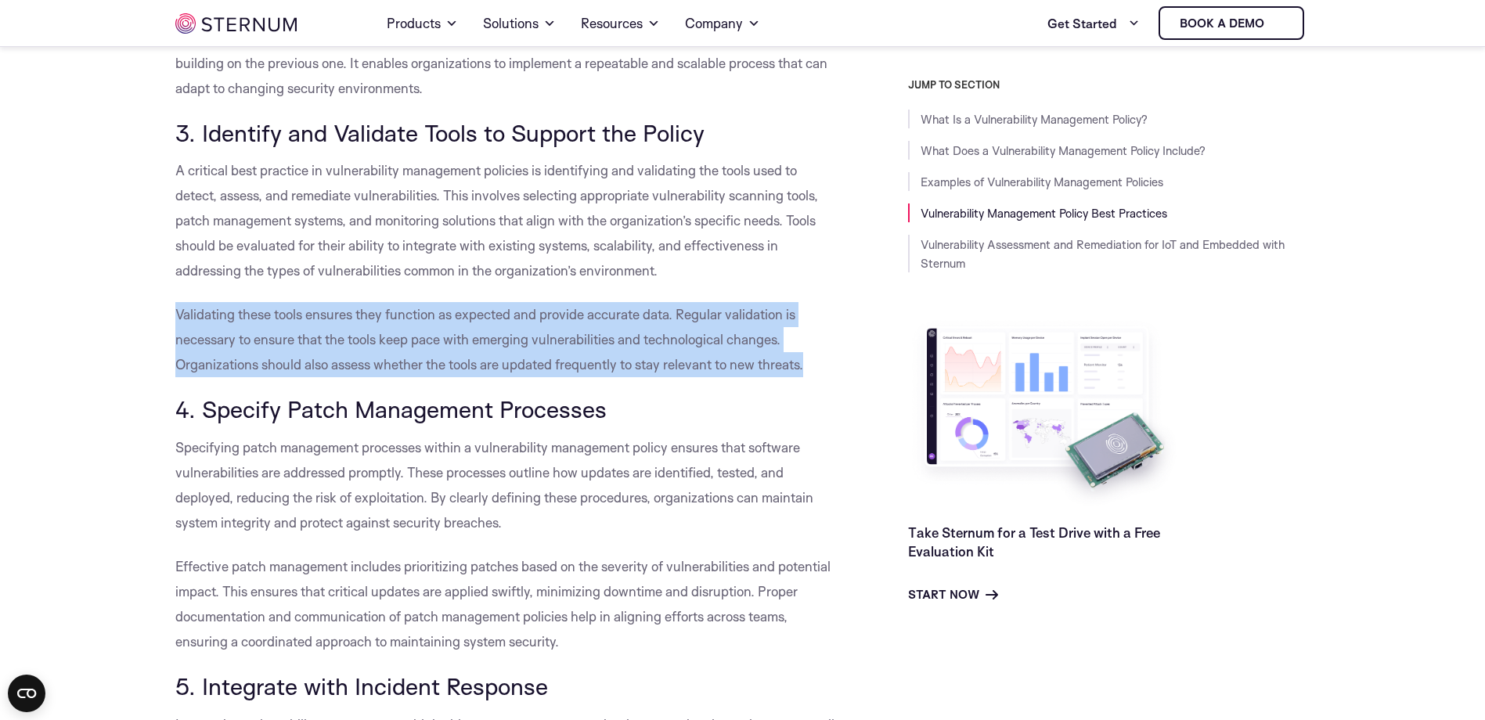
click at [469, 377] on p "Validating these tools ensures they function as expected and provide accurate d…" at bounding box center [506, 339] width 662 height 75
drag, startPoint x: 469, startPoint y: 405, endPoint x: 576, endPoint y: 424, distance: 109.0
click at [576, 373] on span "Validating these tools ensures they function as expected and provide accurate d…" at bounding box center [489, 339] width 628 height 67
